Goal: Task Accomplishment & Management: Use online tool/utility

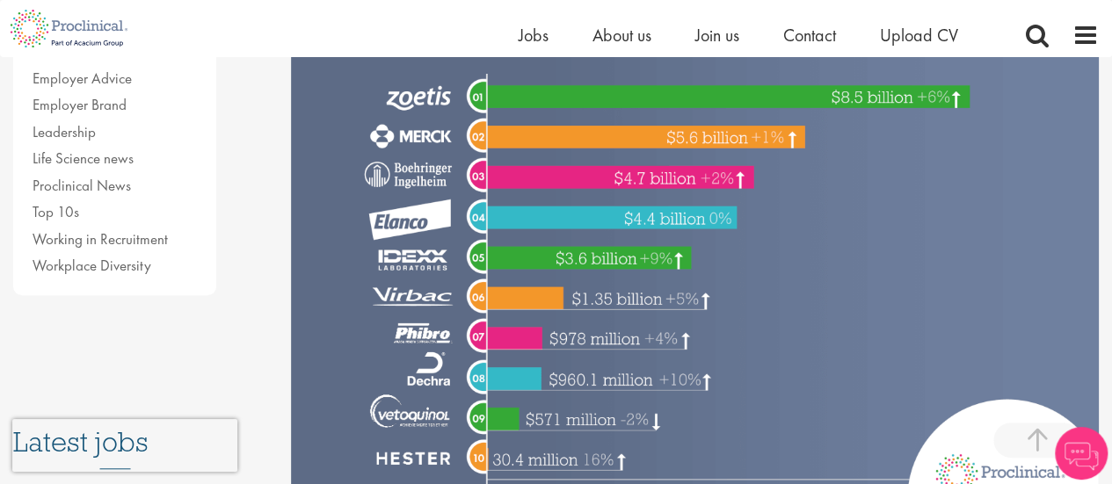
scroll to position [553, 0]
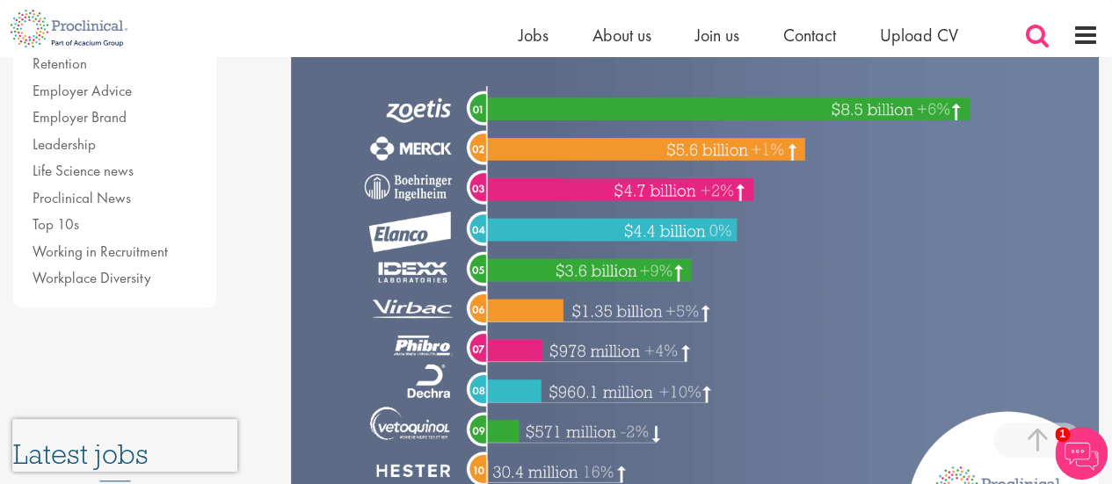
click at [1024, 29] on span at bounding box center [1037, 35] width 26 height 26
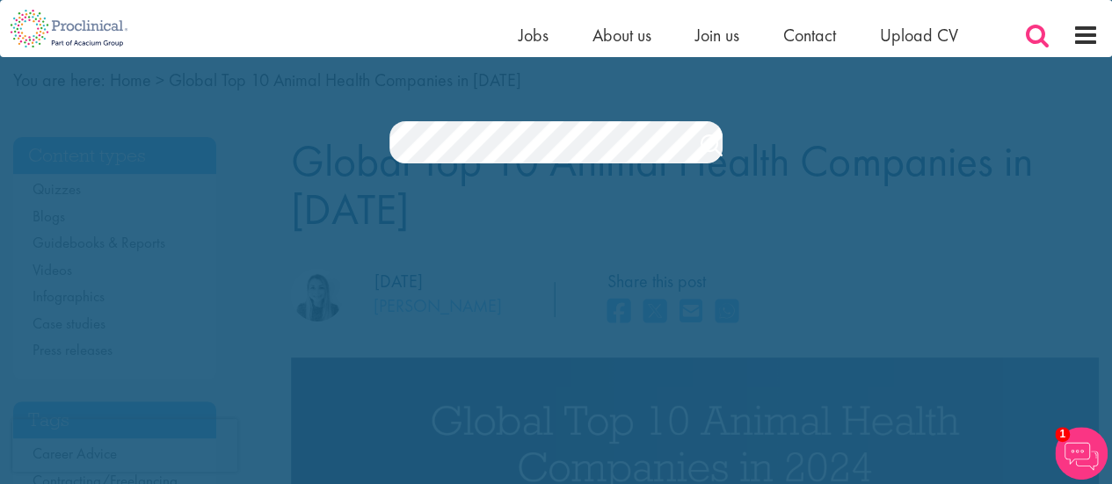
scroll to position [0, 0]
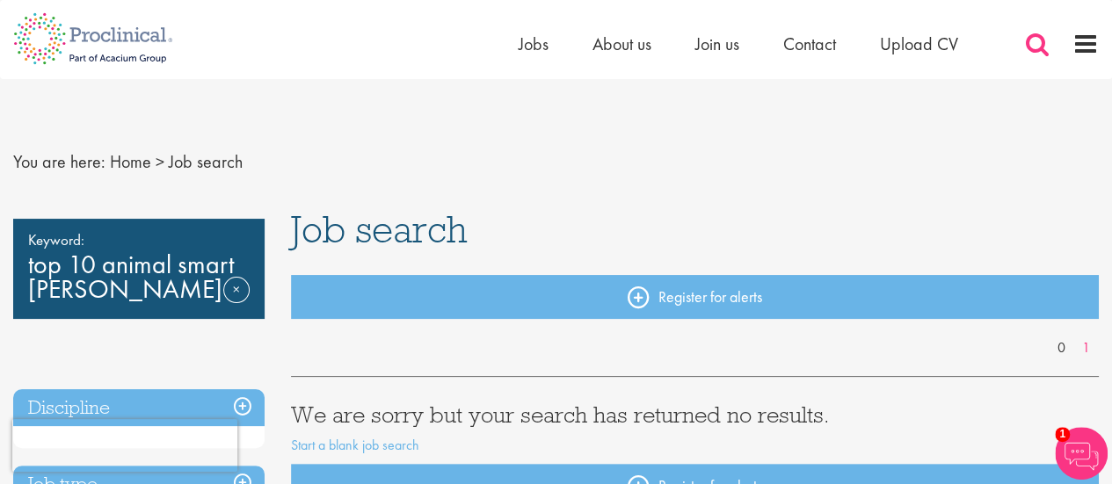
click at [1030, 42] on span at bounding box center [1037, 44] width 26 height 26
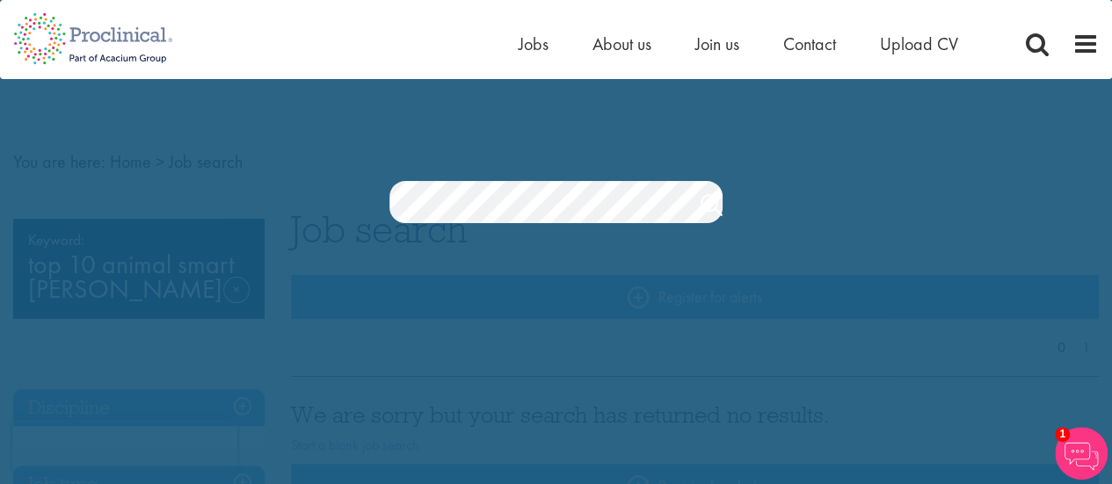
click at [323, 204] on section "Jobs Search" at bounding box center [556, 202] width 1112 height 42
click at [173, 185] on section "Jobs Search" at bounding box center [556, 202] width 1112 height 42
